Goal: Transaction & Acquisition: Purchase product/service

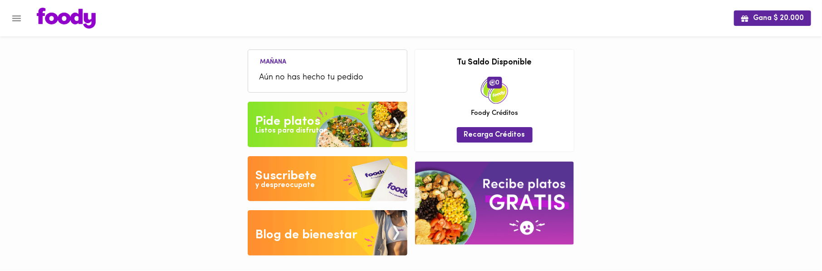
click at [306, 127] on div "Listos para disfrutar" at bounding box center [291, 131] width 71 height 10
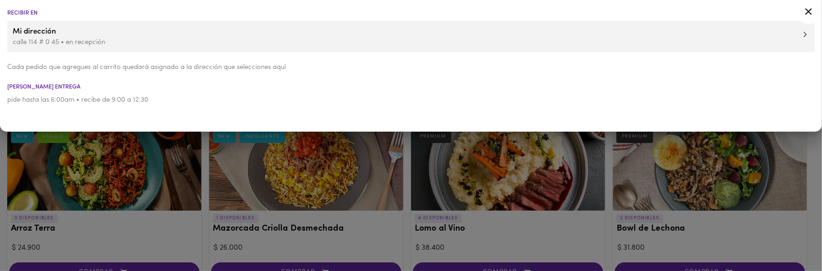
click at [207, 188] on div at bounding box center [411, 135] width 822 height 271
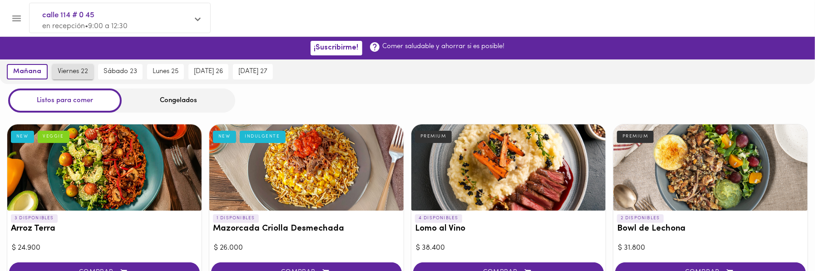
click at [79, 75] on span "viernes 22" at bounding box center [73, 72] width 30 height 8
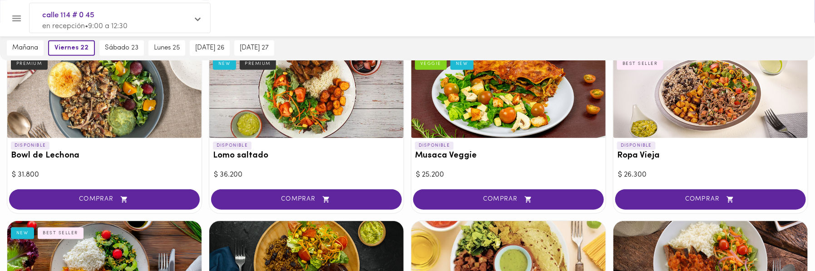
scroll to position [192, 0]
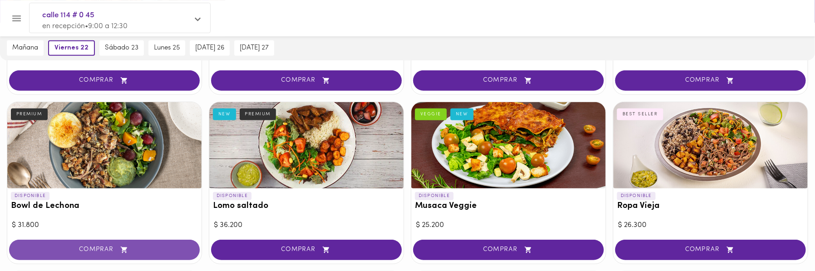
click at [87, 244] on button "COMPRAR" at bounding box center [104, 250] width 191 height 20
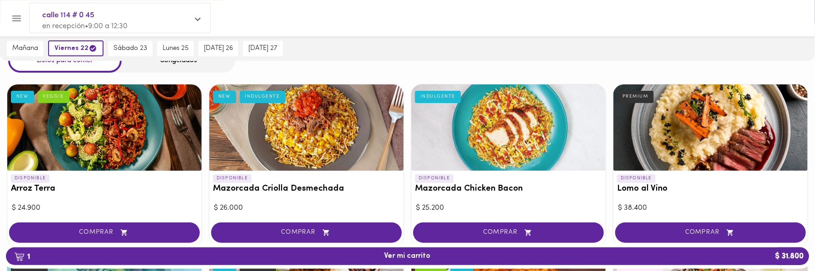
scroll to position [0, 0]
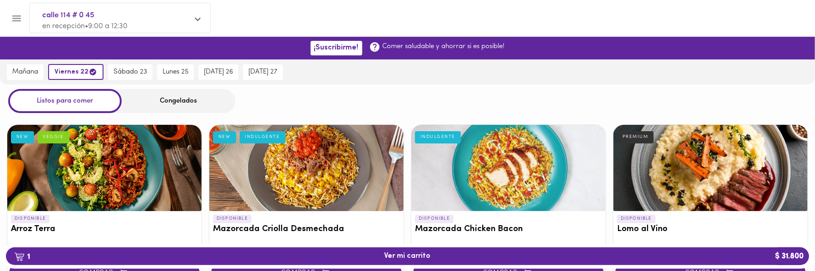
click at [195, 103] on div "Congelados" at bounding box center [178, 101] width 113 height 24
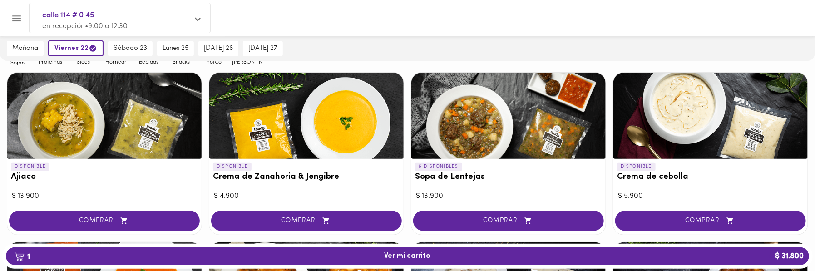
scroll to position [101, 0]
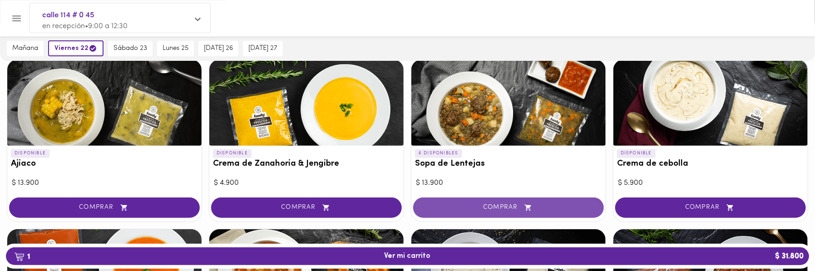
click at [483, 206] on span "COMPRAR" at bounding box center [508, 208] width 168 height 8
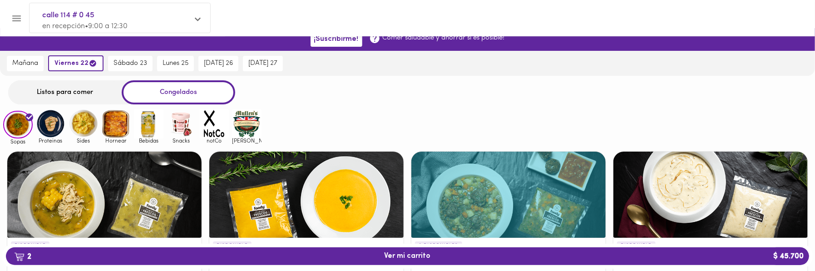
scroll to position [0, 0]
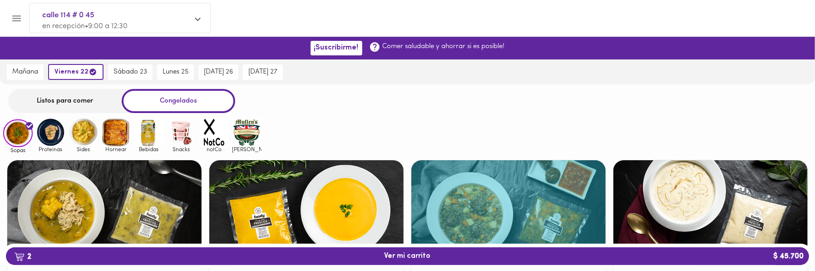
click at [54, 133] on img at bounding box center [51, 133] width 30 height 30
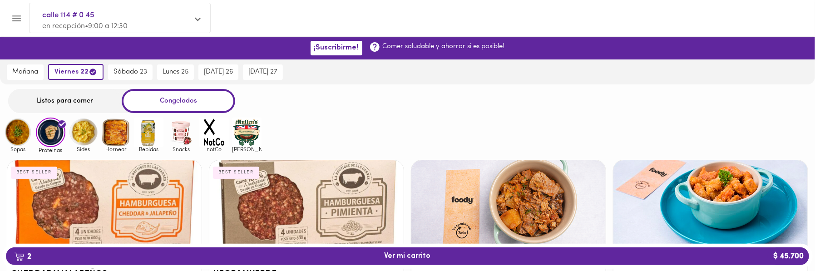
click at [84, 98] on div "Listos para comer" at bounding box center [64, 101] width 113 height 24
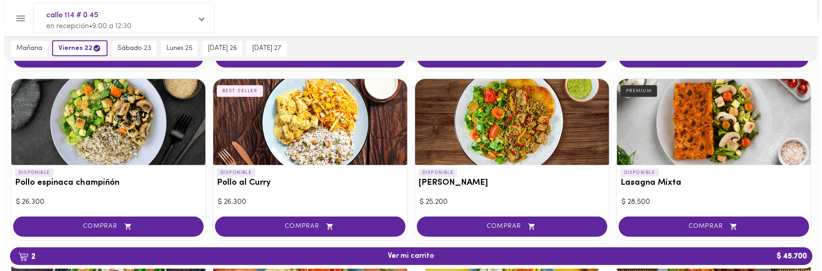
scroll to position [555, 0]
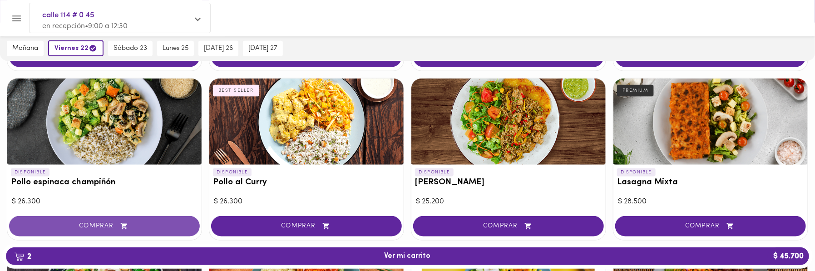
click at [107, 222] on span "COMPRAR" at bounding box center [104, 226] width 168 height 8
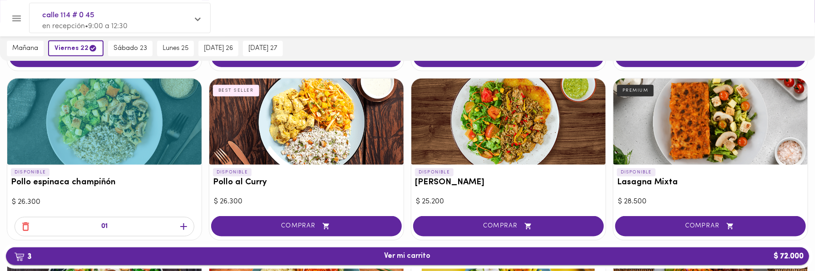
click at [416, 254] on span "3 Ver mi carrito $ 72.000" at bounding box center [407, 256] width 46 height 9
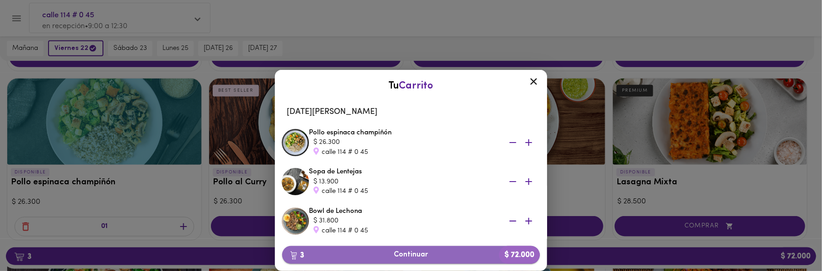
click at [417, 256] on span "3 Continuar $ 72.000" at bounding box center [411, 255] width 243 height 9
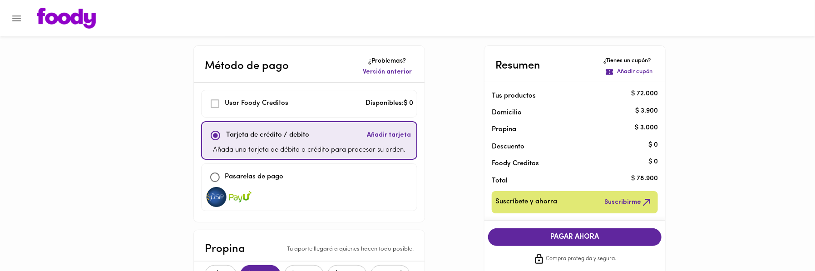
click at [214, 172] on input "checkbox" at bounding box center [215, 177] width 20 height 20
checkbox input "true"
checkbox input "false"
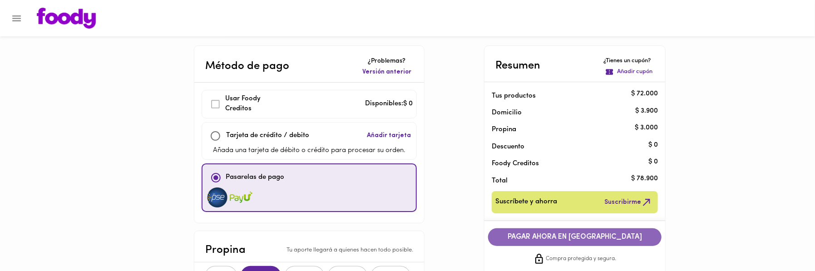
click at [539, 242] on button "PAGAR AHORA EN PASARELA" at bounding box center [574, 237] width 173 height 18
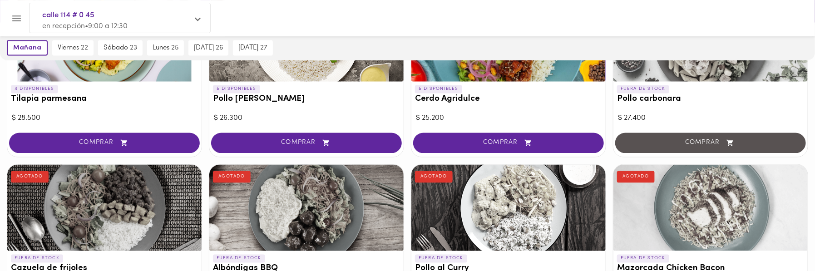
scroll to position [908, 0]
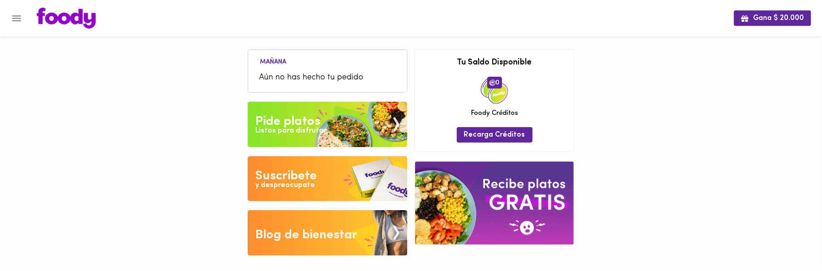
click at [296, 122] on div "Pide platos" at bounding box center [288, 122] width 65 height 18
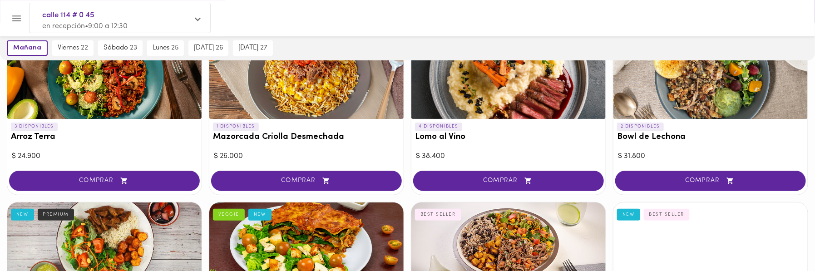
scroll to position [101, 0]
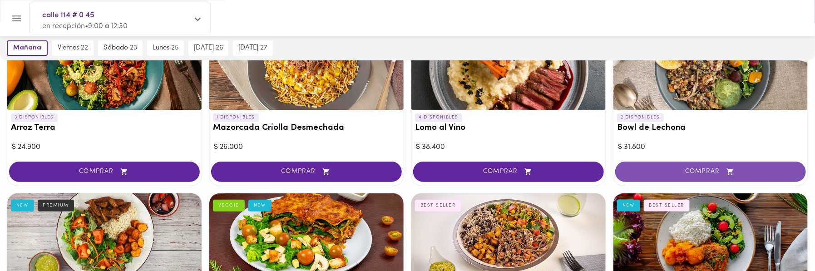
click at [689, 166] on button "COMPRAR" at bounding box center [710, 172] width 191 height 20
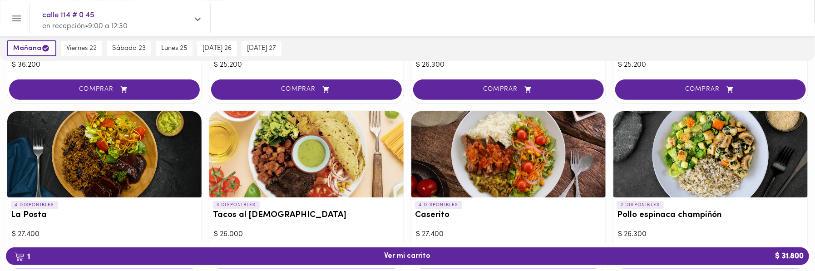
scroll to position [403, 0]
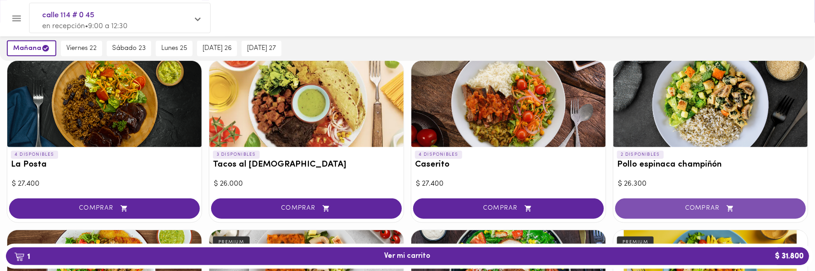
click at [655, 202] on button "COMPRAR" at bounding box center [710, 208] width 191 height 20
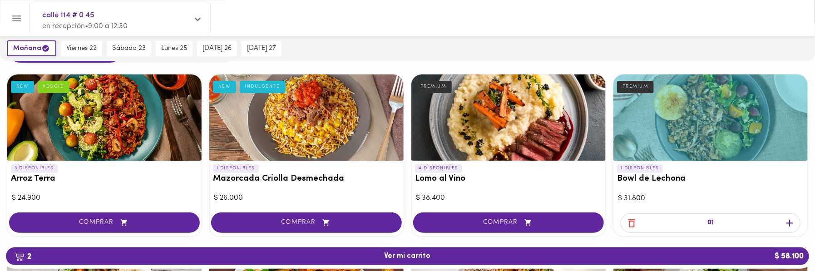
scroll to position [0, 0]
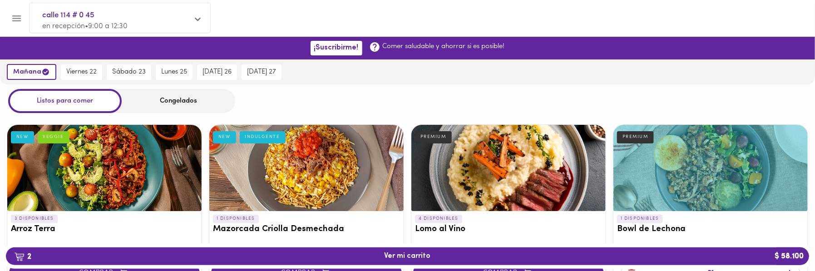
click at [177, 97] on div "Congelados" at bounding box center [178, 101] width 113 height 24
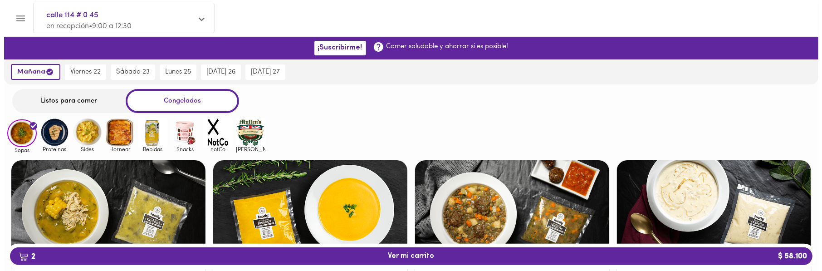
scroll to position [101, 0]
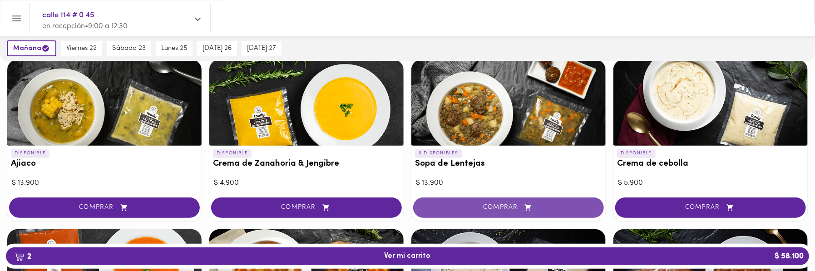
click at [498, 204] on span "COMPRAR" at bounding box center [508, 208] width 168 height 8
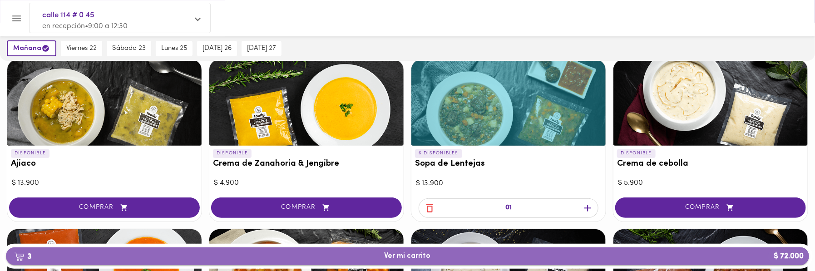
click at [435, 258] on span "3 Ver mi carrito $ 72.000" at bounding box center [407, 256] width 788 height 9
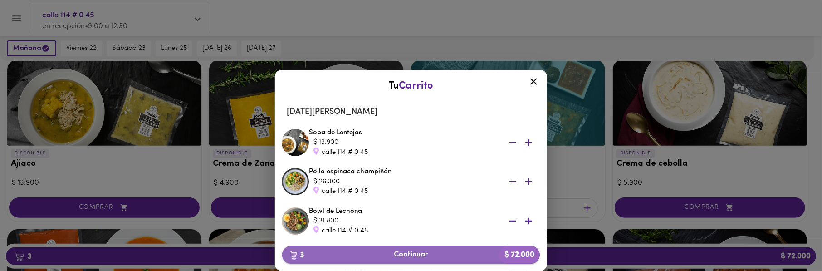
click at [405, 251] on span "3 Continuar $ 72.000" at bounding box center [411, 255] width 243 height 9
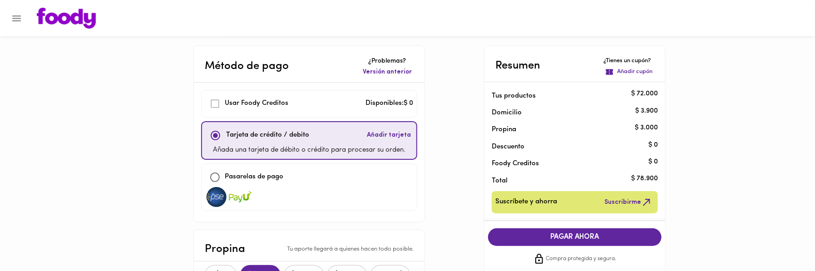
click at [321, 137] on div "Tarjeta de crédito / debito Añadir tarjeta" at bounding box center [309, 136] width 207 height 20
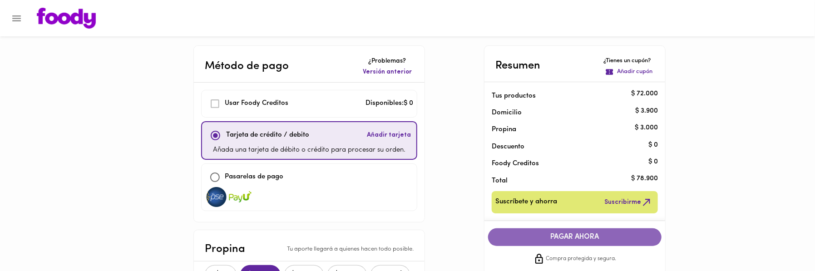
click at [554, 238] on span "PAGAR AHORA" at bounding box center [574, 237] width 155 height 9
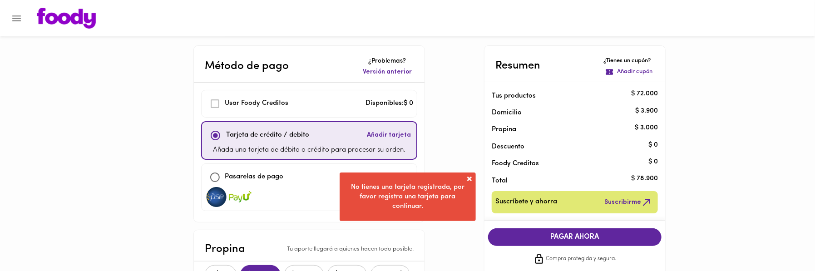
click at [424, 199] on span "No tienes una tarjeta registrada, por favor registra una tarjeta para continuar." at bounding box center [407, 197] width 113 height 26
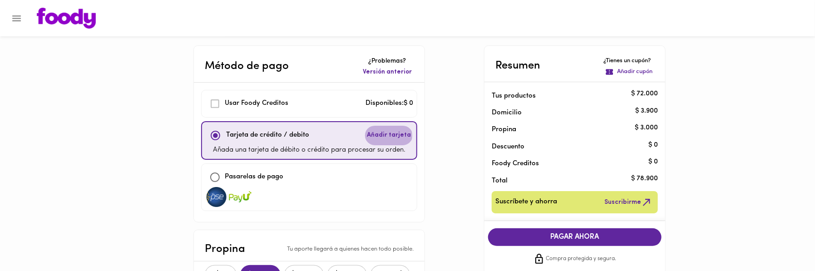
click at [385, 135] on span "Añadir tarjeta" at bounding box center [389, 135] width 44 height 9
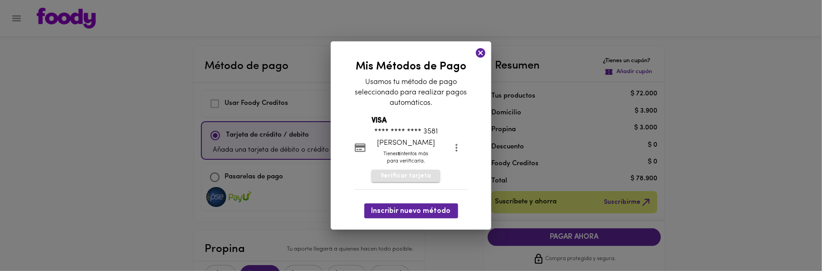
click at [414, 174] on span "Verificar tarjeta" at bounding box center [406, 176] width 50 height 9
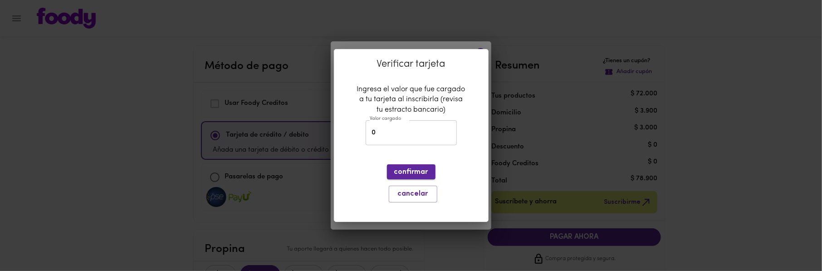
click at [417, 170] on span "confirmar" at bounding box center [411, 172] width 34 height 9
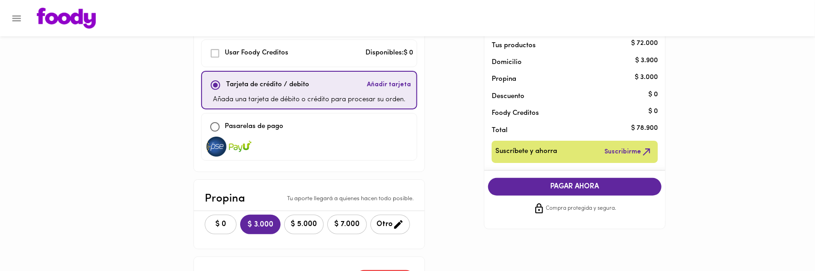
scroll to position [101, 0]
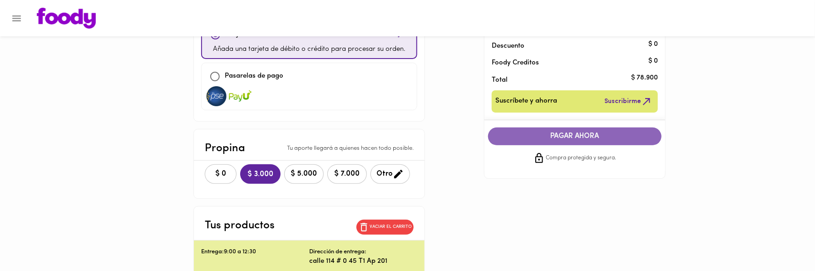
click at [535, 137] on span "PAGAR AHORA" at bounding box center [574, 136] width 155 height 9
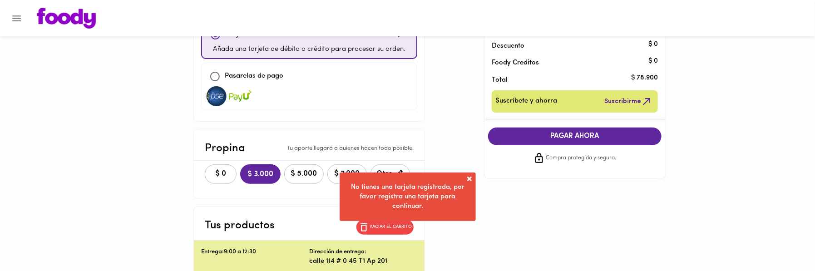
click at [443, 214] on div "No tienes una tarjeta registrada, por favor registra una tarjeta para continuar." at bounding box center [407, 196] width 136 height 49
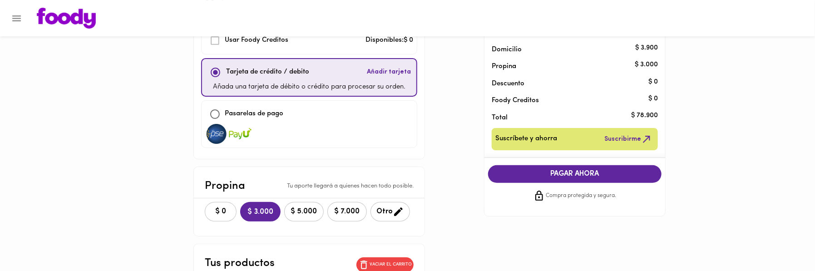
scroll to position [0, 0]
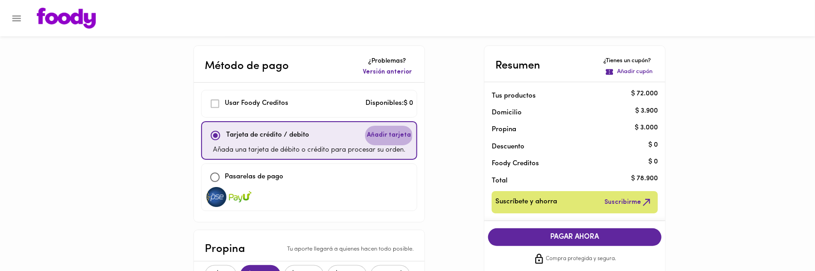
click at [387, 135] on span "Añadir tarjeta" at bounding box center [389, 135] width 44 height 9
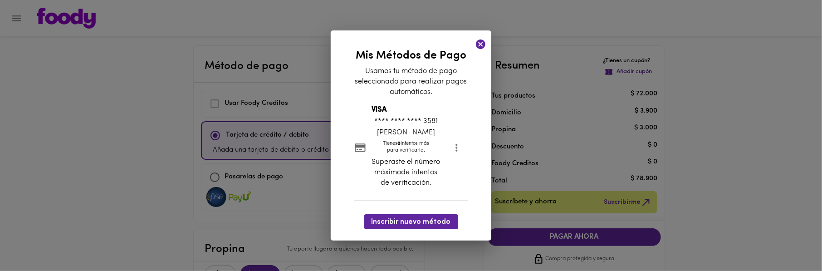
click at [418, 136] on p "Juan Cabra Monroy" at bounding box center [406, 133] width 69 height 10
click at [454, 149] on icon "more" at bounding box center [456, 147] width 11 height 11
click at [399, 139] on div at bounding box center [411, 135] width 822 height 271
click at [446, 137] on button "more" at bounding box center [457, 148] width 22 height 22
click at [380, 109] on div at bounding box center [411, 135] width 822 height 271
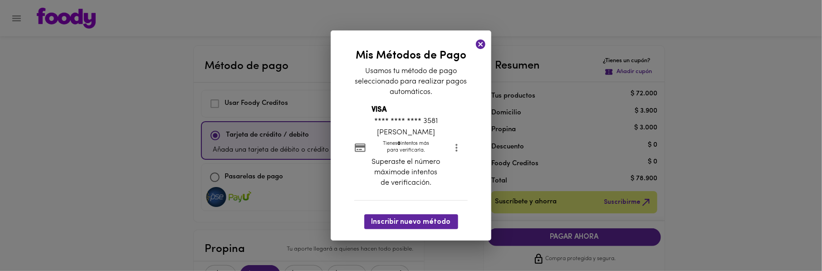
click at [364, 148] on icon at bounding box center [360, 148] width 11 height 9
click at [380, 137] on p "Juan Cabra Monroy" at bounding box center [406, 133] width 69 height 10
drag, startPoint x: 401, startPoint y: 133, endPoint x: 403, endPoint y: 137, distance: 4.9
click at [403, 137] on p "Juan Cabra Monroy" at bounding box center [406, 133] width 69 height 10
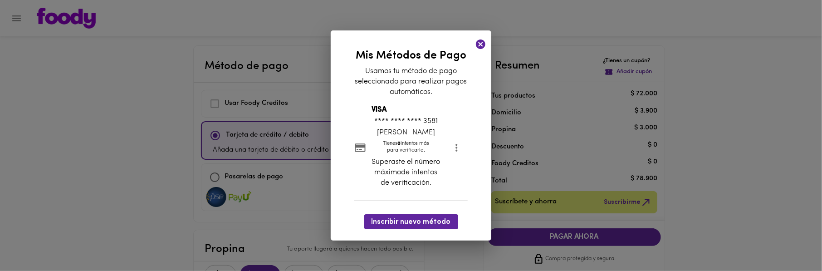
click at [415, 176] on p "Superaste el número máximode intentos de verificación." at bounding box center [406, 172] width 69 height 31
click at [406, 215] on button "Inscribir nuevo método" at bounding box center [411, 221] width 94 height 15
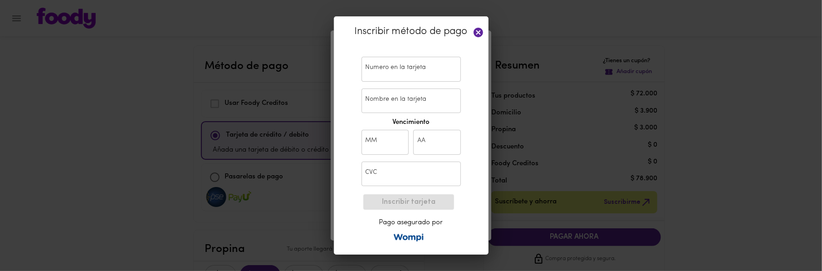
click at [481, 33] on icon at bounding box center [479, 33] width 10 height 10
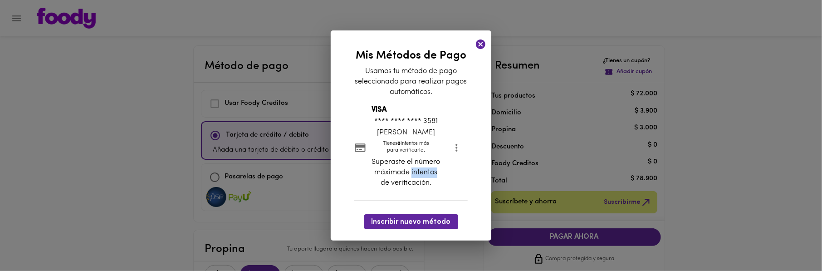
click at [482, 44] on icon at bounding box center [481, 44] width 10 height 10
